Goal: Book appointment/travel/reservation: Book appointment/travel/reservation

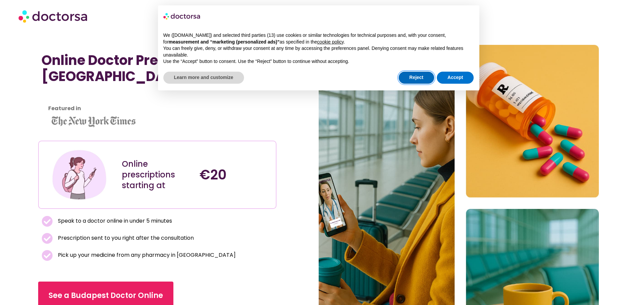
click at [410, 78] on button "Reject" at bounding box center [416, 78] width 35 height 12
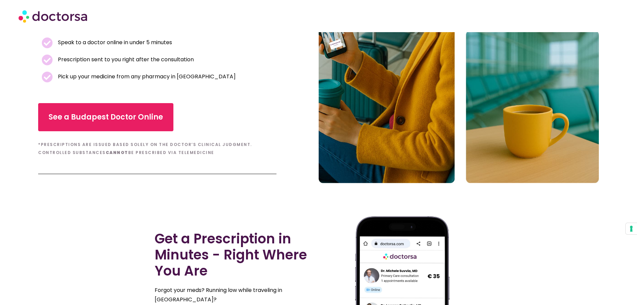
scroll to position [134, 0]
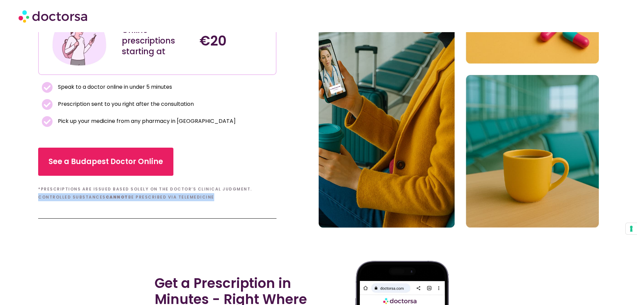
drag, startPoint x: 243, startPoint y: 189, endPoint x: 171, endPoint y: 194, distance: 72.1
click at [171, 194] on h6 "*Prescriptions are issued based solely on the doctor’s clinical judgment. Contr…" at bounding box center [157, 193] width 238 height 16
copy h6 "Controlled substances cannot be prescribed via telemedicin"
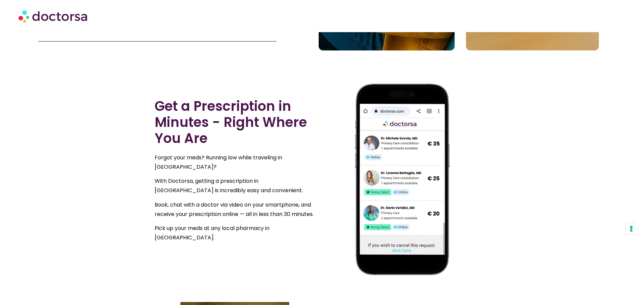
scroll to position [335, 0]
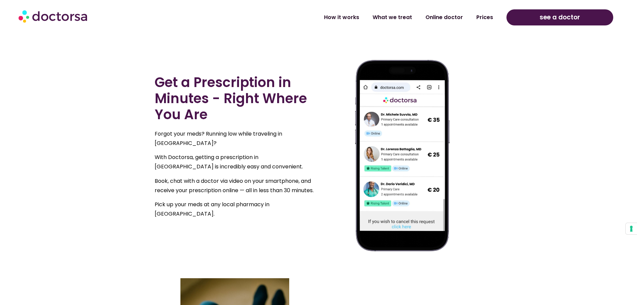
click at [207, 182] on p "Book, chat with a doctor via video on your smartphone, and receive your prescri…" at bounding box center [235, 185] width 161 height 19
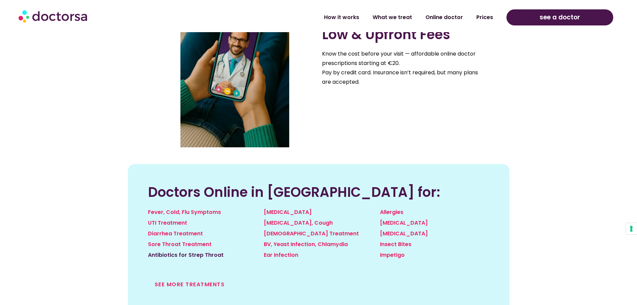
scroll to position [703, 0]
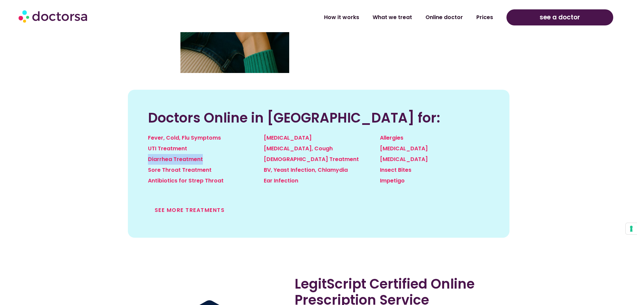
drag, startPoint x: 142, startPoint y: 159, endPoint x: 217, endPoint y: 156, distance: 75.7
click at [217, 156] on div "Doctors Online in Budapest for: Fever, Cold, Flu Symptoms UTI Treatment Diarrhe…" at bounding box center [319, 164] width 382 height 148
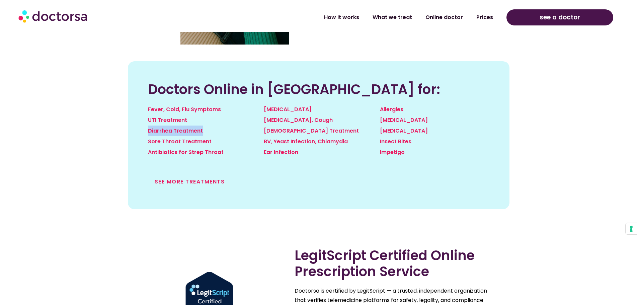
scroll to position [736, 0]
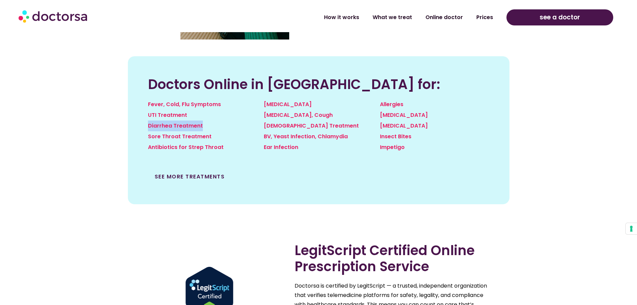
click at [217, 178] on link "See more treatments" at bounding box center [190, 177] width 70 height 8
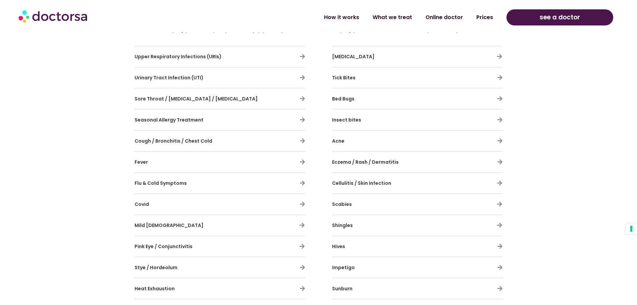
scroll to position [469, 0]
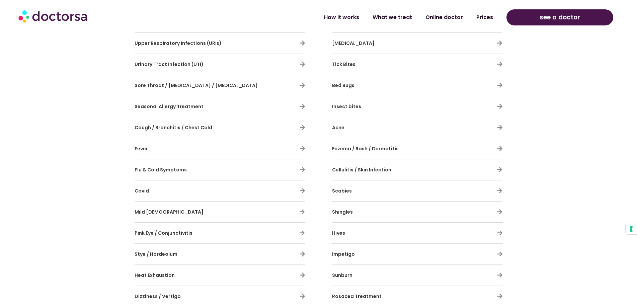
drag, startPoint x: 116, startPoint y: 171, endPoint x: 221, endPoint y: 175, distance: 104.8
click at [221, 175] on section "General illness With Doctorsa, you can tackle colds, [MEDICAL_DATA], and infect…" at bounding box center [318, 171] width 637 height 530
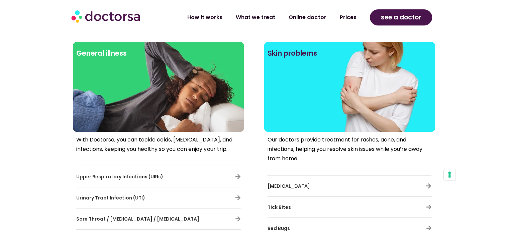
scroll to position [288, 0]
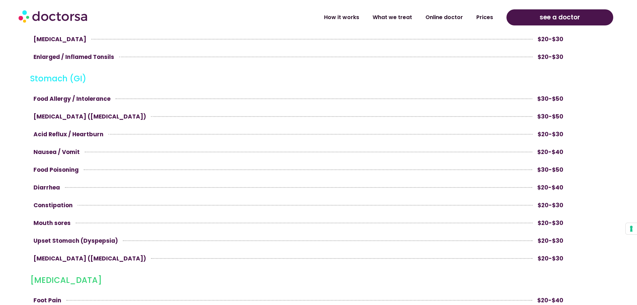
scroll to position [1272, 0]
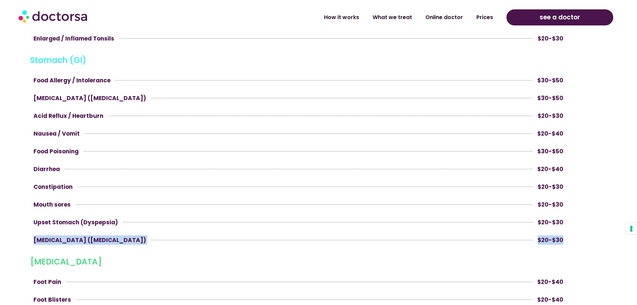
drag, startPoint x: 580, startPoint y: 243, endPoint x: 21, endPoint y: 239, distance: 558.7
click at [21, 239] on section "Women's and Men's Health Urinary Tract Infections (UTI) $20-$40 Vaginal Yeast I…" at bounding box center [318, 19] width 637 height 1809
click at [12, 260] on section "Women's and Men's Health Urinary Tract Infections (UTI) $20-$40 Vaginal Yeast I…" at bounding box center [318, 19] width 637 height 1809
click at [353, 17] on link "How it works" at bounding box center [341, 14] width 49 height 15
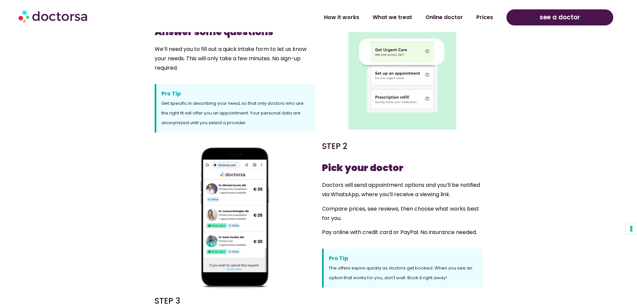
scroll to position [301, 0]
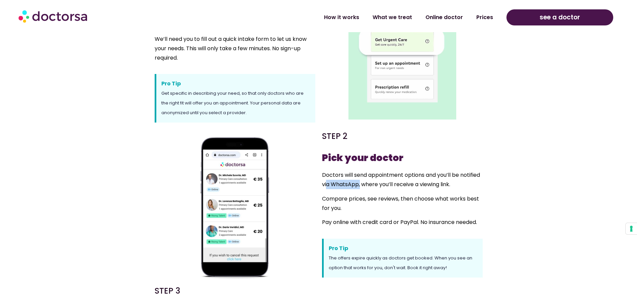
drag, startPoint x: 326, startPoint y: 183, endPoint x: 361, endPoint y: 181, distance: 34.9
click at [361, 181] on span "Doctors will send appointment options and you’ll be notified via WhatsApp, wher…" at bounding box center [401, 179] width 158 height 17
click at [395, 184] on span "Doctors will send appointment options and you’ll be notified via WhatsApp, wher…" at bounding box center [401, 179] width 158 height 17
drag, startPoint x: 320, startPoint y: 197, endPoint x: 402, endPoint y: 199, distance: 82.0
click at [402, 199] on div "STEP 2 Pick your doctor Doctors will send appointment options and you’ll be not…" at bounding box center [402, 204] width 167 height 156
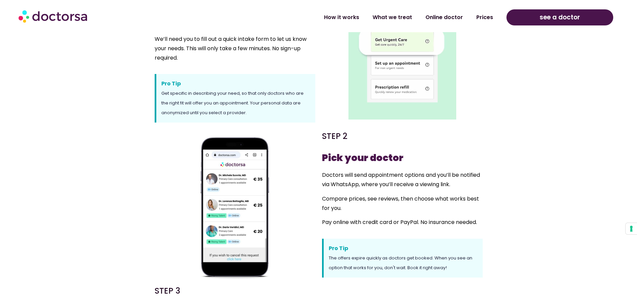
drag, startPoint x: 432, startPoint y: 198, endPoint x: 429, endPoint y: 203, distance: 6.3
click at [432, 198] on span "Compare prices, see reviews, then choose what works best for you." at bounding box center [400, 203] width 157 height 17
click at [386, 222] on p "Pay online with credit card or PayPal. No insurance needed." at bounding box center [402, 222] width 161 height 9
click at [424, 221] on p "Pay online with credit card or PayPal. No insurance needed." at bounding box center [402, 222] width 161 height 9
drag, startPoint x: 331, startPoint y: 259, endPoint x: 424, endPoint y: 260, distance: 93.1
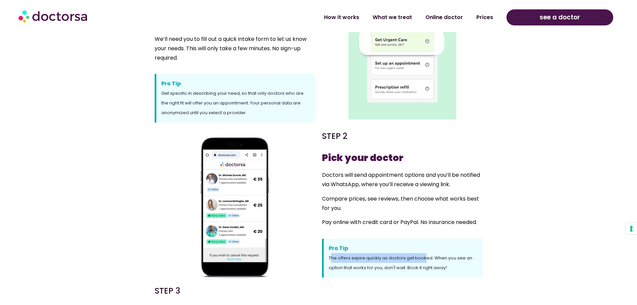
click at [424, 260] on span "The offers expire quickly as doctors get booked. When you see an option that wo…" at bounding box center [401, 263] width 144 height 16
drag, startPoint x: 357, startPoint y: 267, endPoint x: 397, endPoint y: 267, distance: 40.2
click at [396, 267] on span "The offers expire quickly as doctors get booked. When you see an option that wo…" at bounding box center [401, 263] width 144 height 16
click at [398, 267] on span "The offers expire quickly as doctors get booked. When you see an option that wo…" at bounding box center [401, 263] width 144 height 16
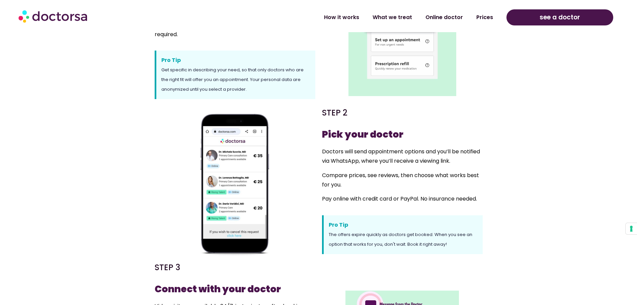
scroll to position [502, 0]
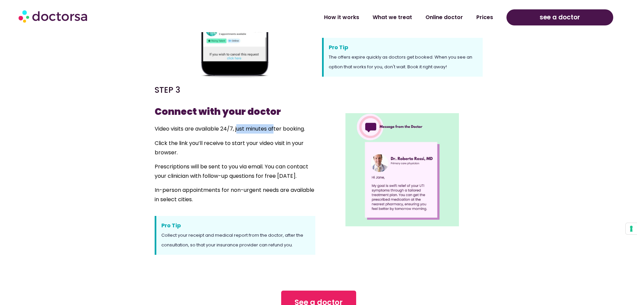
drag, startPoint x: 239, startPoint y: 128, endPoint x: 275, endPoint y: 124, distance: 36.3
click at [275, 124] on p "Video visits are available 24/7, just minutes after booking." at bounding box center [235, 128] width 161 height 9
click at [276, 124] on p "Video visits are available 24/7, just minutes after booking." at bounding box center [235, 128] width 161 height 9
click at [169, 139] on p "Click the link you’ll receive to start your video visit in your browser." at bounding box center [235, 148] width 161 height 19
drag, startPoint x: 238, startPoint y: 167, endPoint x: 290, endPoint y: 160, distance: 51.7
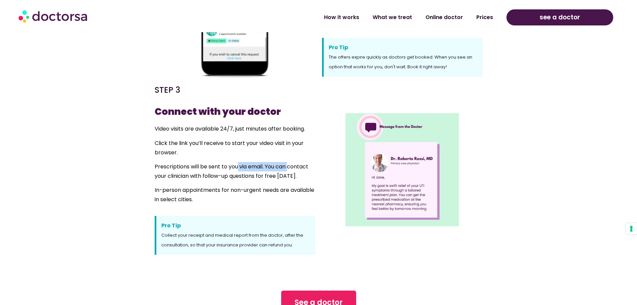
click at [290, 160] on div "Connect with your doctor Video visits are available 24/7, just minutes after bo…" at bounding box center [235, 154] width 161 height 99
click at [291, 193] on p "In-person appointments for non-urgent needs are available in select cities." at bounding box center [235, 194] width 161 height 19
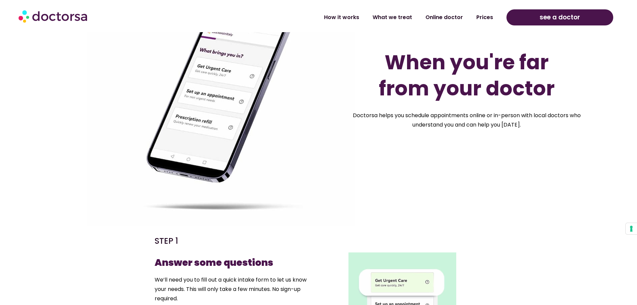
scroll to position [100, 0]
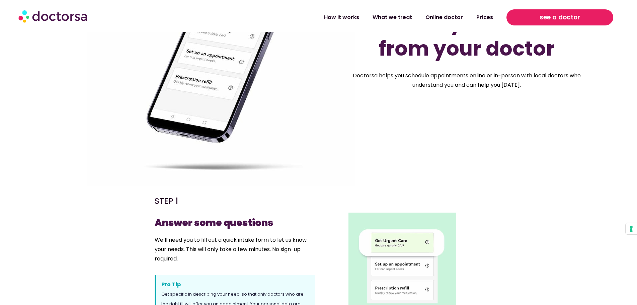
click at [569, 19] on span "see a doctor" at bounding box center [560, 17] width 41 height 11
